Goal: Task Accomplishment & Management: Manage account settings

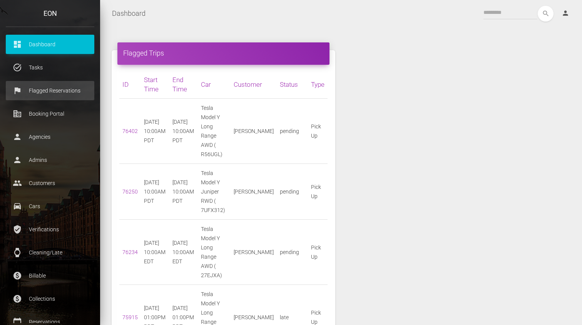
click at [63, 91] on p "Flagged Reservations" at bounding box center [50, 91] width 77 height 12
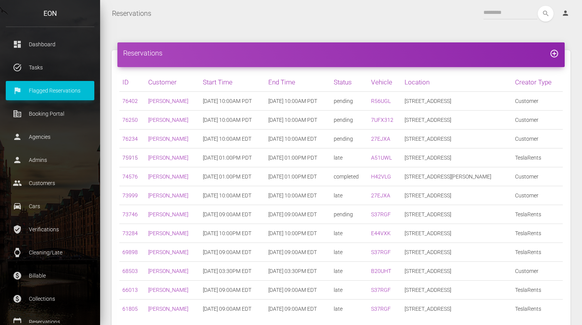
click at [134, 156] on link "75915" at bounding box center [129, 157] width 15 height 6
click at [312, 19] on div "search person Account Profile Settings Host Rights & Responsibilities Log out" at bounding box center [367, 14] width 419 height 16
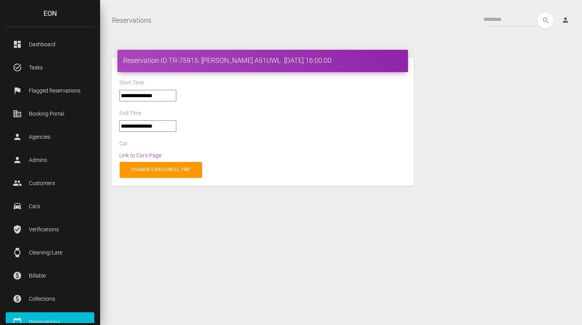
select select "*****"
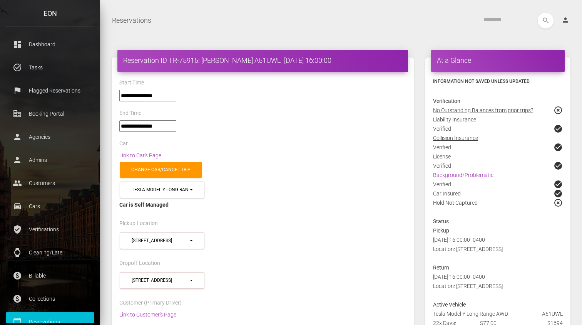
click at [248, 62] on h4 "Reservation ID TR-75915: [PERSON_NAME] A51UWL [DATE] 16:00:00" at bounding box center [262, 60] width 279 height 10
drag, startPoint x: 202, startPoint y: 62, endPoint x: 253, endPoint y: 61, distance: 50.8
click at [253, 61] on h4 "Reservation ID TR-75915: [PERSON_NAME] A51UWL [DATE] 16:00:00" at bounding box center [262, 60] width 279 height 10
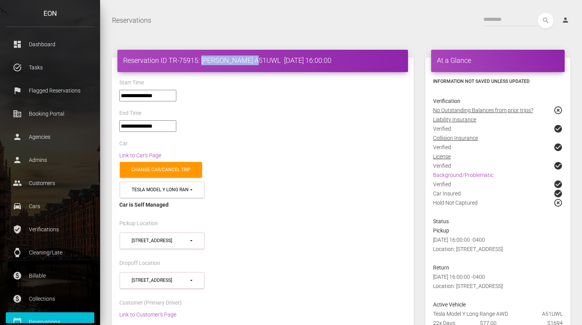
copy h4 "[PERSON_NAME]"
click at [269, 126] on div "**********" at bounding box center [263, 129] width 298 height 18
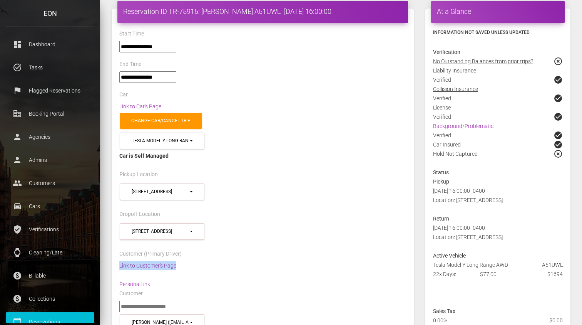
scroll to position [72, 0]
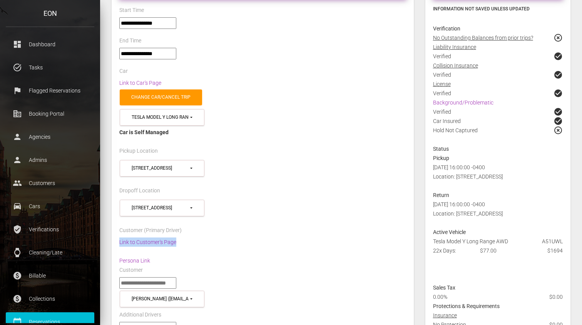
drag, startPoint x: 433, startPoint y: 239, endPoint x: 511, endPoint y: 239, distance: 78.2
click at [511, 239] on div "Tesla Model Y Long Range AWD A51UWL" at bounding box center [498, 240] width 141 height 9
copy div "Tesla Model Y Long Range AWD"
click at [386, 162] on div "**********" at bounding box center [263, 172] width 298 height 28
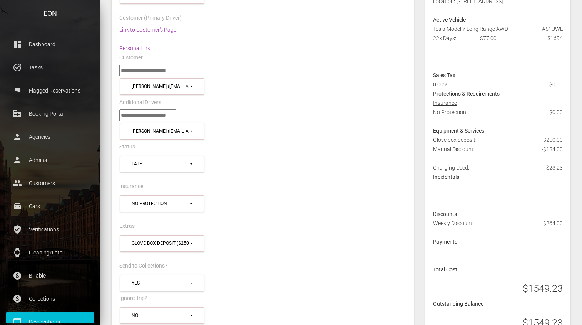
scroll to position [285, 0]
click at [460, 70] on div "Sales Tax" at bounding box center [498, 74] width 141 height 9
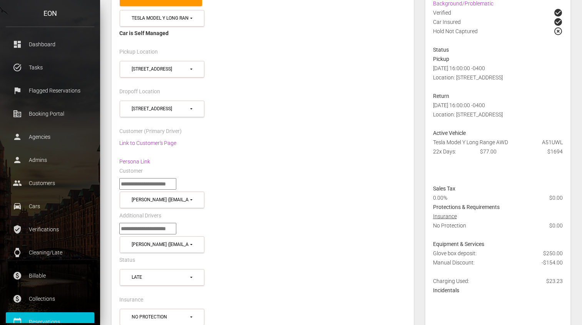
scroll to position [173, 0]
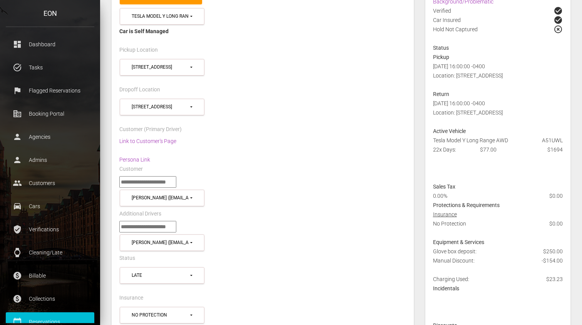
drag, startPoint x: 434, startPoint y: 140, endPoint x: 511, endPoint y: 140, distance: 77.0
click at [511, 140] on div "Tesla Model Y Long Range AWD A51UWL" at bounding box center [498, 140] width 141 height 9
drag, startPoint x: 508, startPoint y: 140, endPoint x: 431, endPoint y: 139, distance: 77.0
click at [431, 139] on div "Tesla Model Y Long Range AWD A51UWL" at bounding box center [498, 140] width 141 height 9
copy div "Tesla Model Y Long Range AWD"
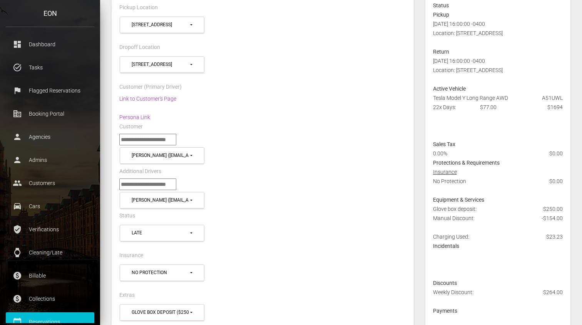
scroll to position [208, 0]
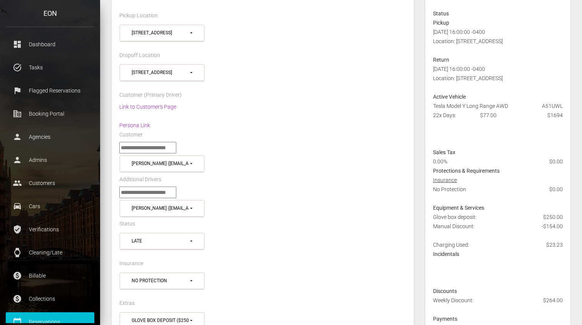
click at [402, 153] on div "**********" at bounding box center [263, 158] width 298 height 32
click at [377, 95] on div "Customer (Primary Driver)" at bounding box center [263, 96] width 298 height 12
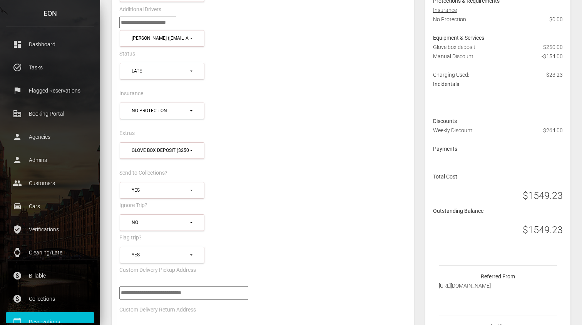
scroll to position [393, 0]
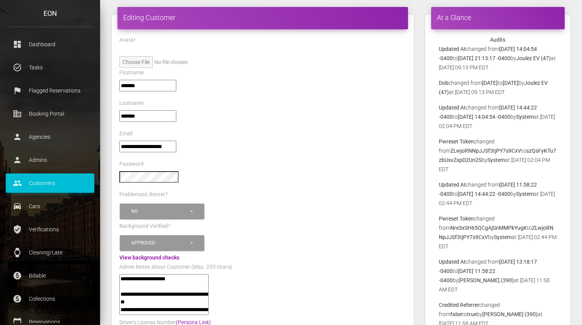
scroll to position [37, 0]
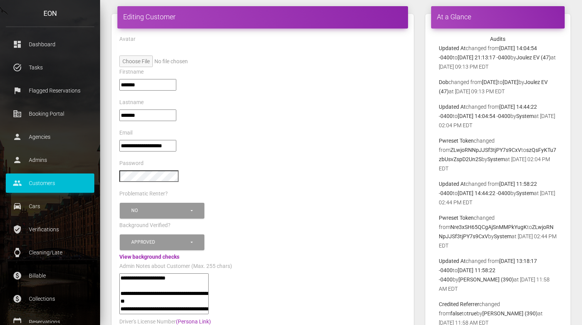
click at [328, 134] on div "Email" at bounding box center [263, 134] width 298 height 12
